Goal: Obtain resource: Obtain resource

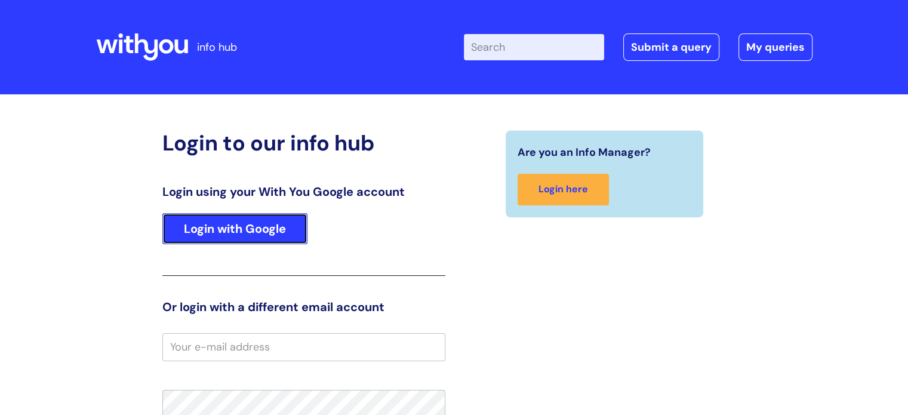
click at [277, 213] on link "Login with Google" at bounding box center [234, 228] width 145 height 31
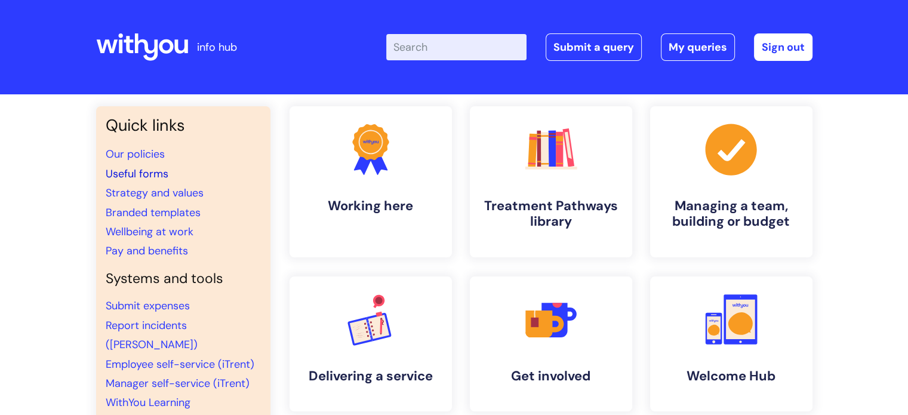
click at [148, 169] on link "Useful forms" at bounding box center [137, 173] width 63 height 14
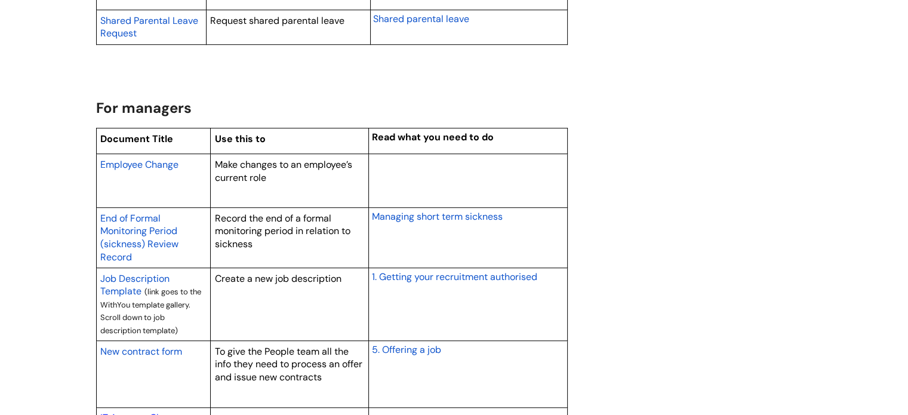
scroll to position [1014, 0]
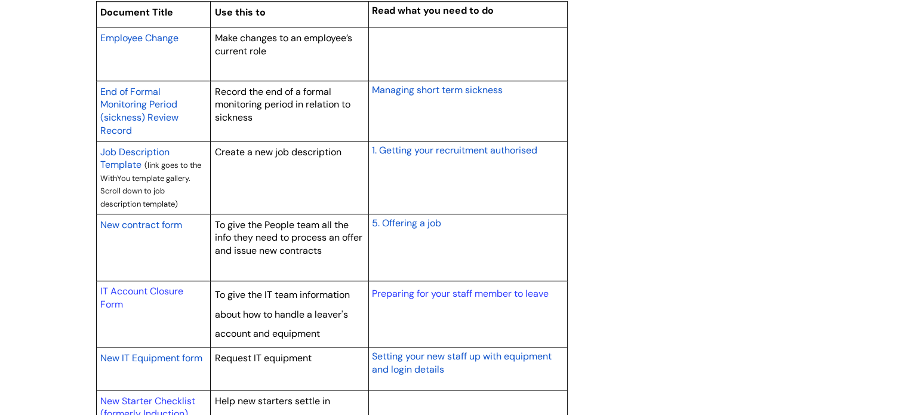
click at [134, 221] on span "New contract form" at bounding box center [141, 224] width 82 height 13
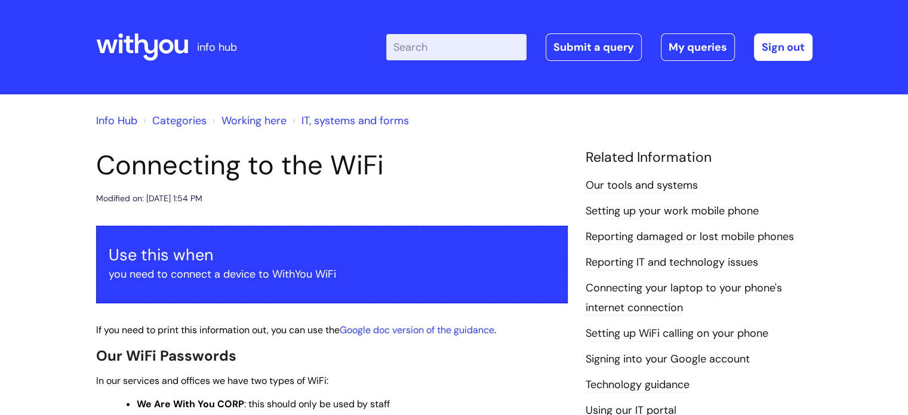
drag, startPoint x: 912, startPoint y: 1, endPoint x: 566, endPoint y: 147, distance: 375.9
click at [566, 147] on div "Info Hub Categories Working here IT, systems and forms" at bounding box center [454, 127] width 716 height 43
click at [566, 162] on h1 "Connecting to the WiFi" at bounding box center [331, 165] width 471 height 32
